Goal: Transaction & Acquisition: Purchase product/service

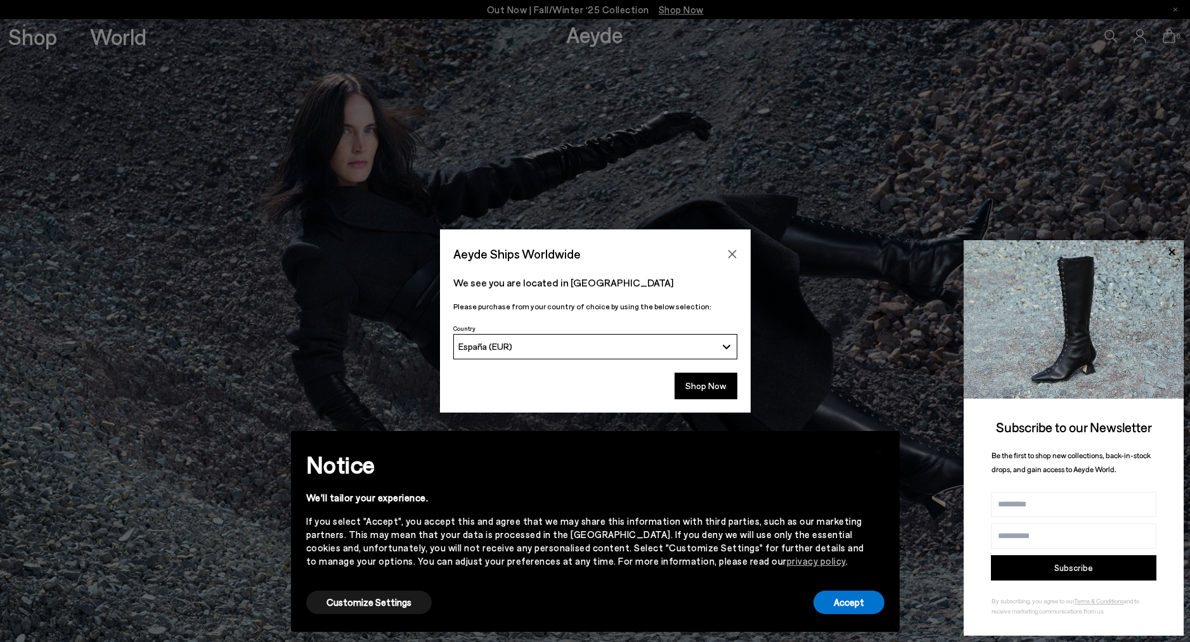
click at [735, 250] on button "Close" at bounding box center [732, 254] width 19 height 19
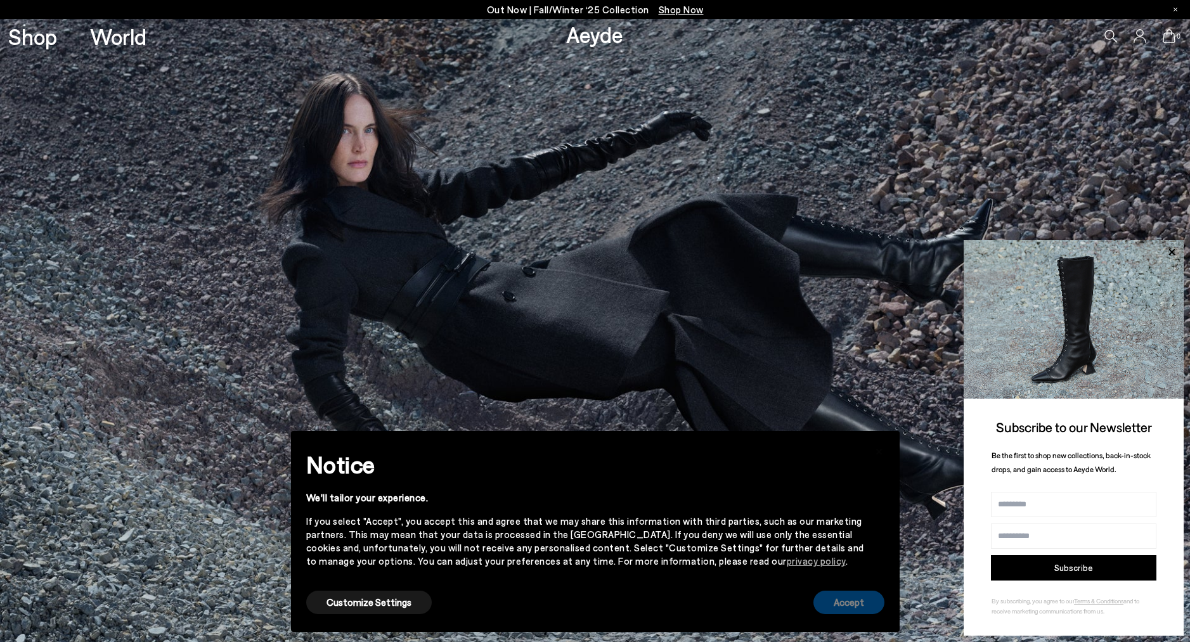
click at [841, 607] on button "Accept" at bounding box center [849, 602] width 71 height 23
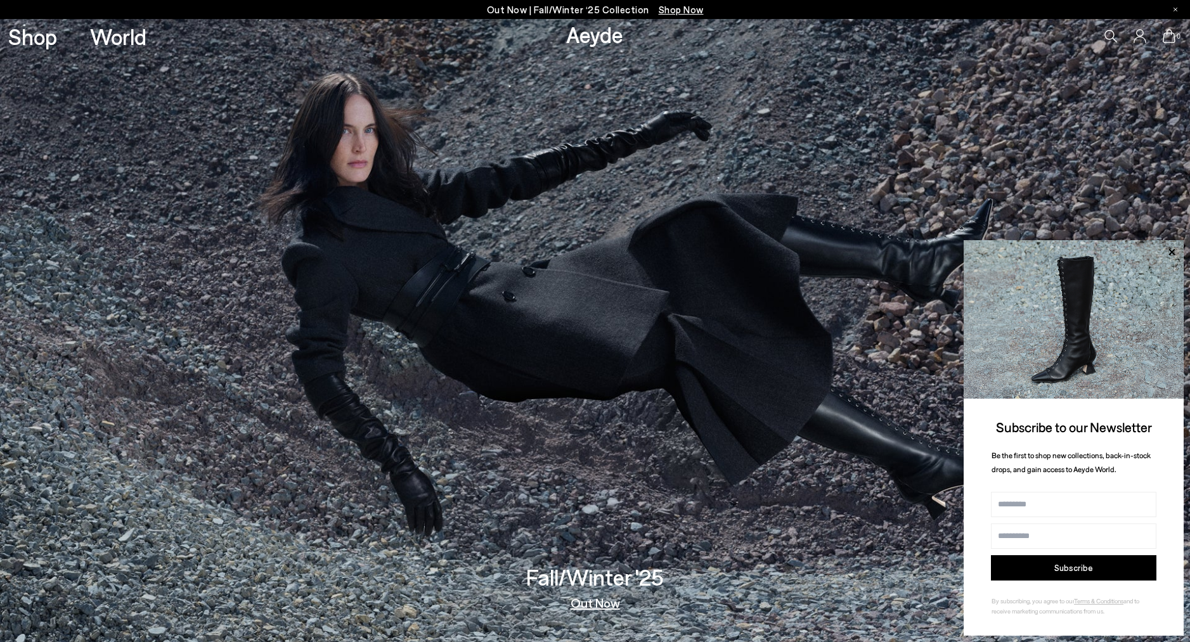
click at [50, 42] on link "Shop" at bounding box center [32, 36] width 49 height 22
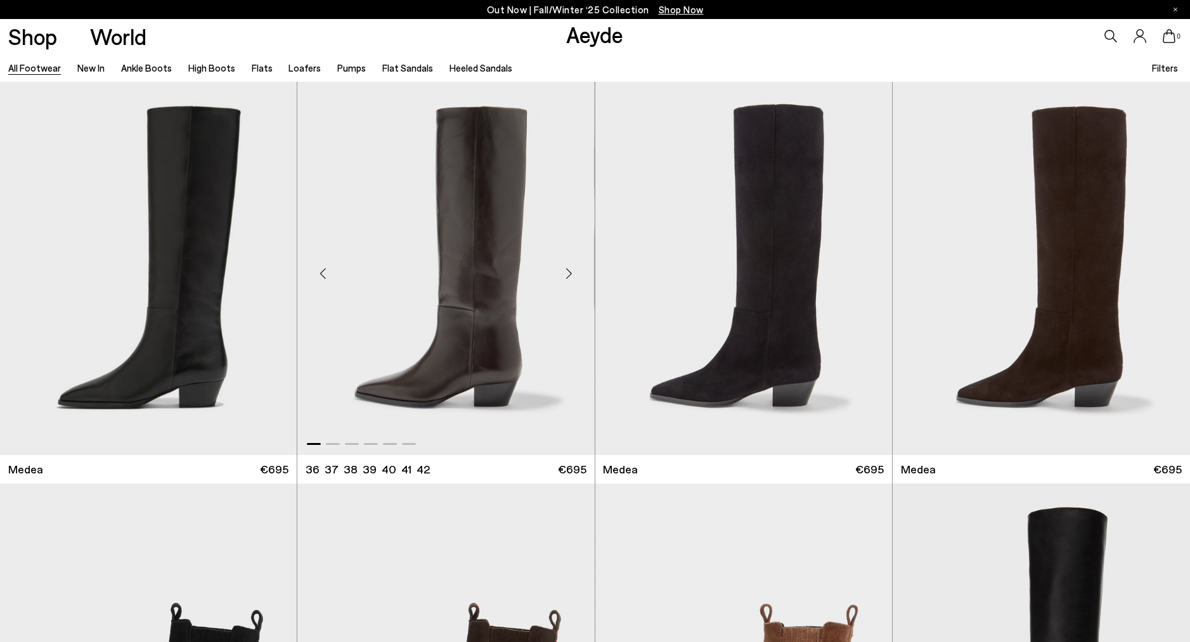
click at [403, 195] on img "1 / 6" at bounding box center [445, 268] width 297 height 373
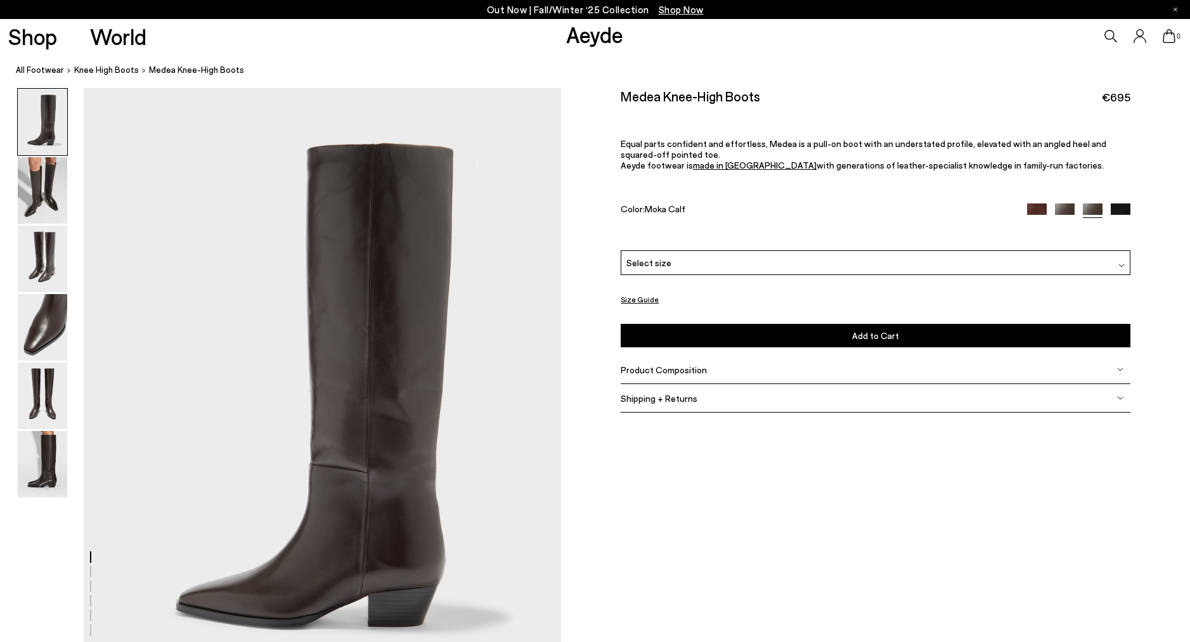
scroll to position [3, 0]
